Goal: Information Seeking & Learning: Learn about a topic

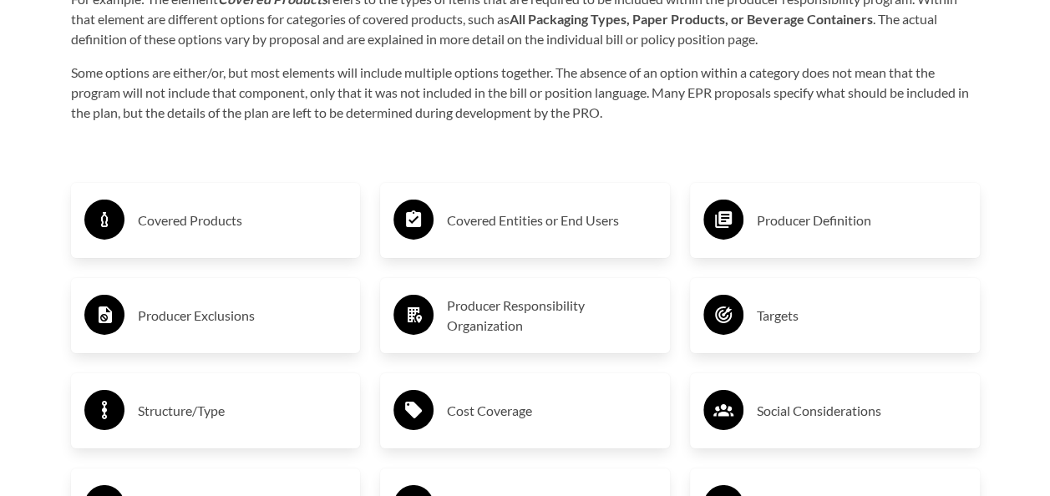
scroll to position [2672, 0]
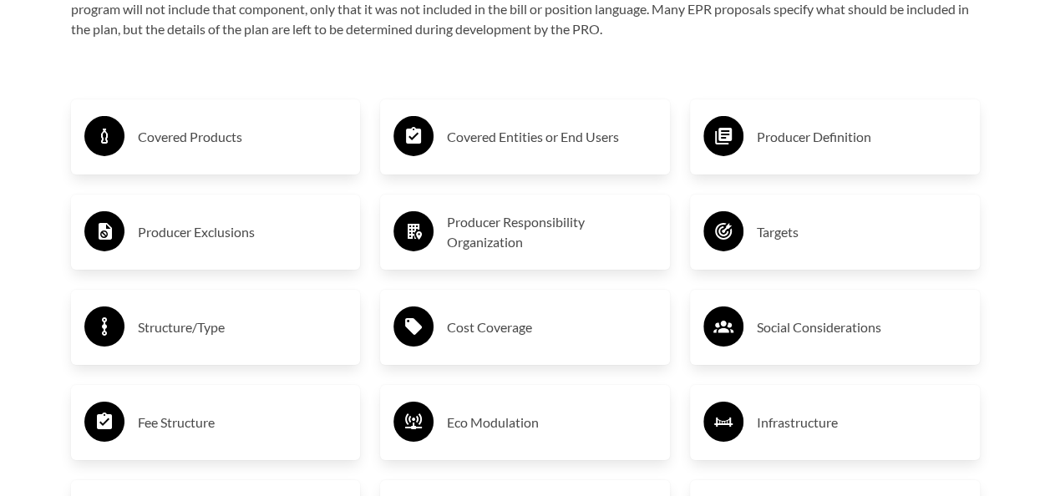
click at [787, 140] on h3 "Producer Definition" at bounding box center [862, 137] width 210 height 27
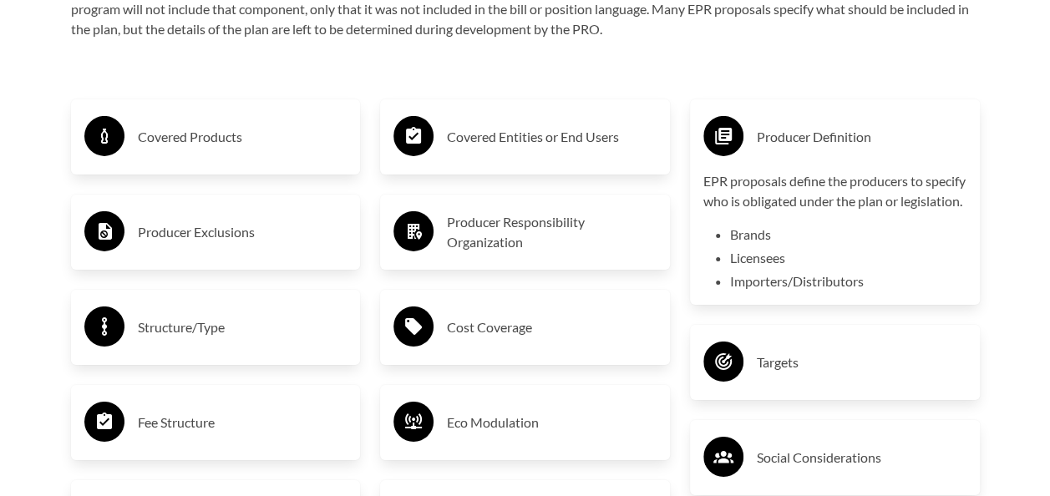
click at [276, 135] on h3 "Covered Products" at bounding box center [243, 137] width 210 height 27
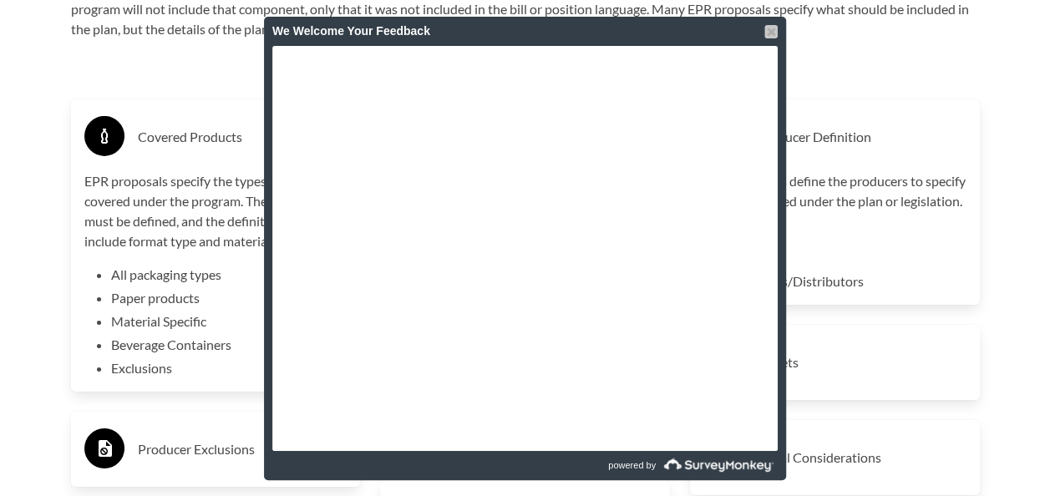
click at [772, 32] on div at bounding box center [770, 31] width 13 height 13
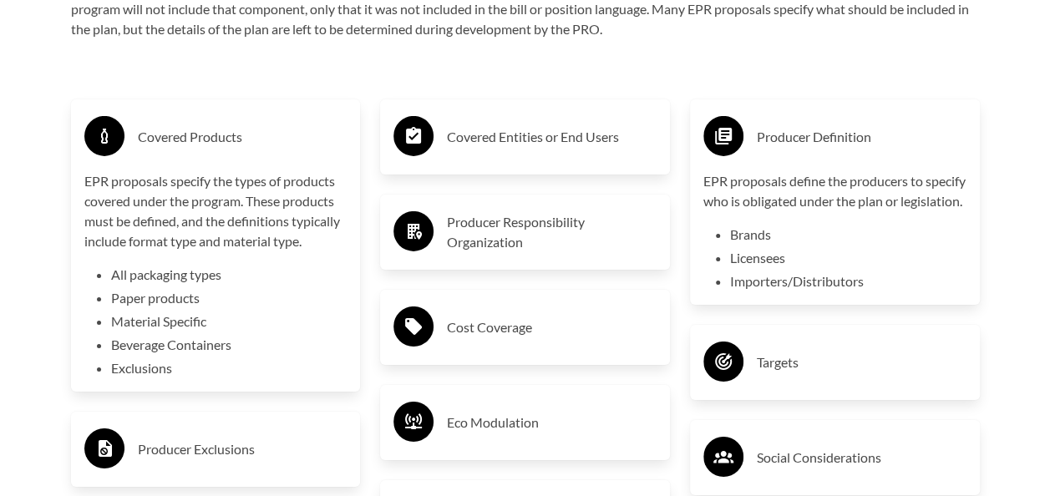
scroll to position [2756, 0]
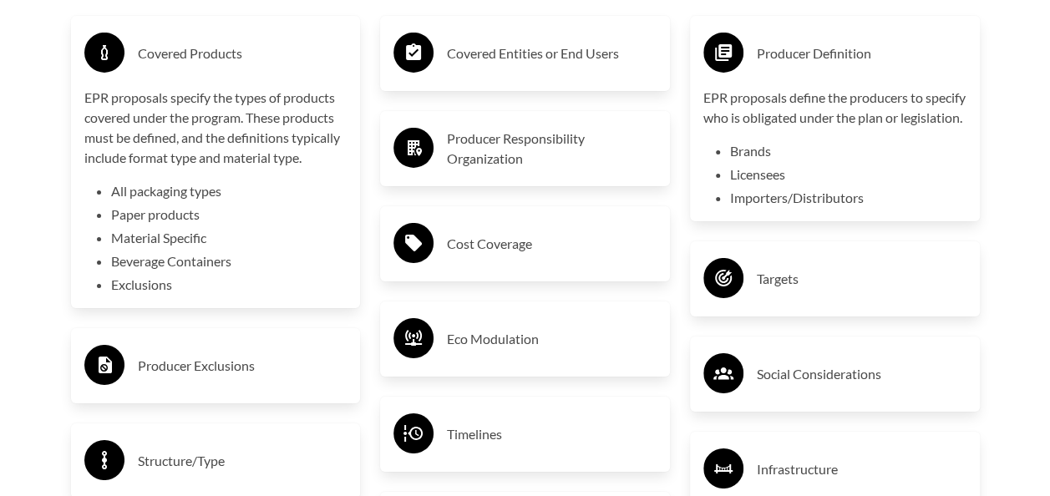
click at [423, 262] on circle at bounding box center [413, 243] width 40 height 40
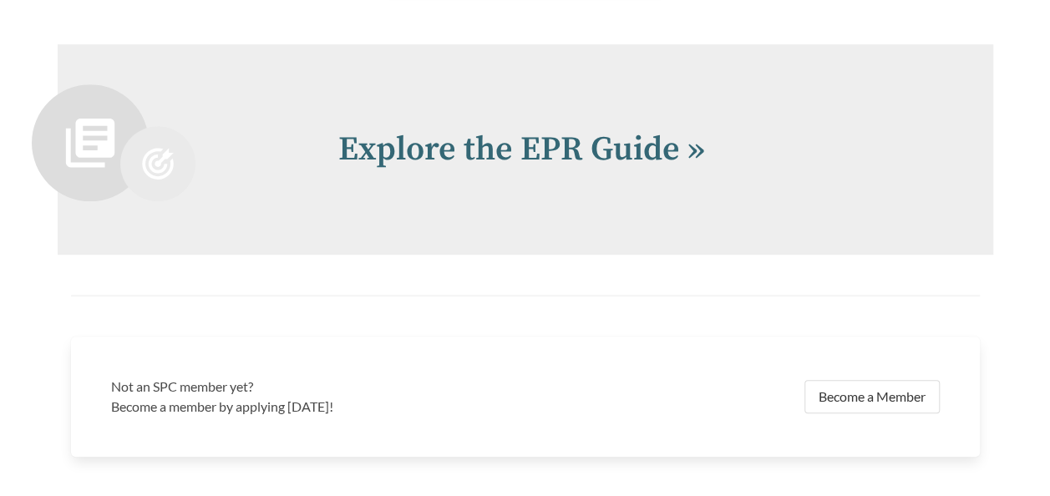
scroll to position [3674, 0]
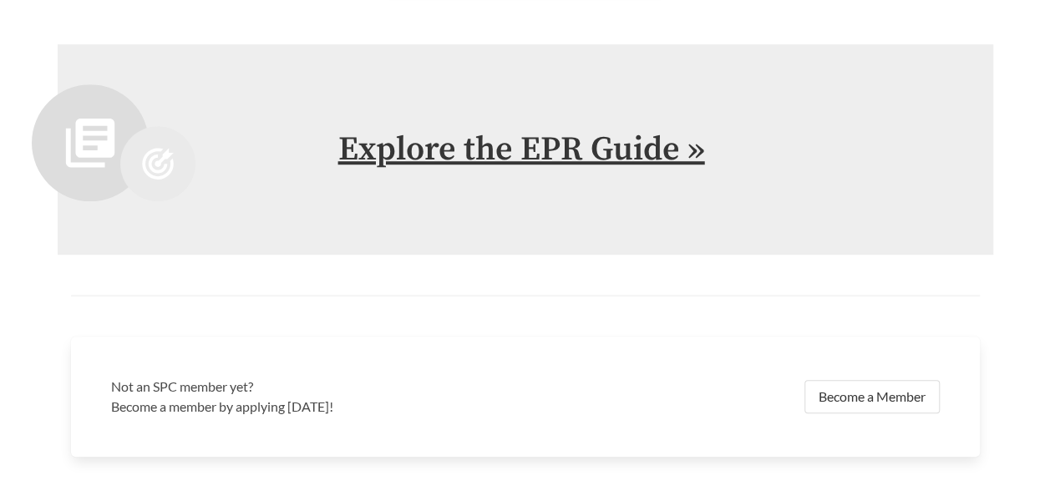
click at [570, 153] on link "Explore the EPR Guide »" at bounding box center [521, 150] width 367 height 42
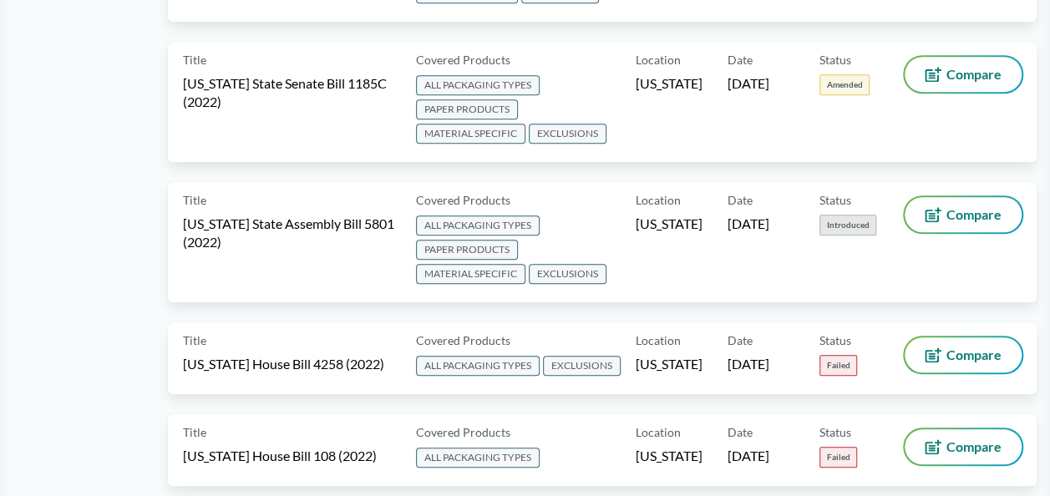
scroll to position [10393, 0]
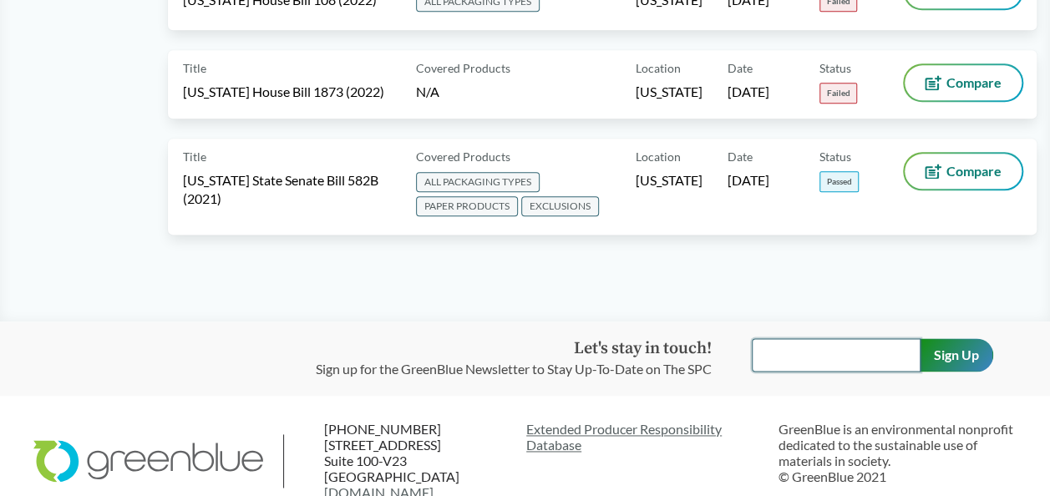
click at [787, 338] on input "text" at bounding box center [836, 354] width 169 height 33
type input "[EMAIL_ADDRESS][DOMAIN_NAME]"
click at [959, 338] on input "Sign Up" at bounding box center [955, 354] width 73 height 33
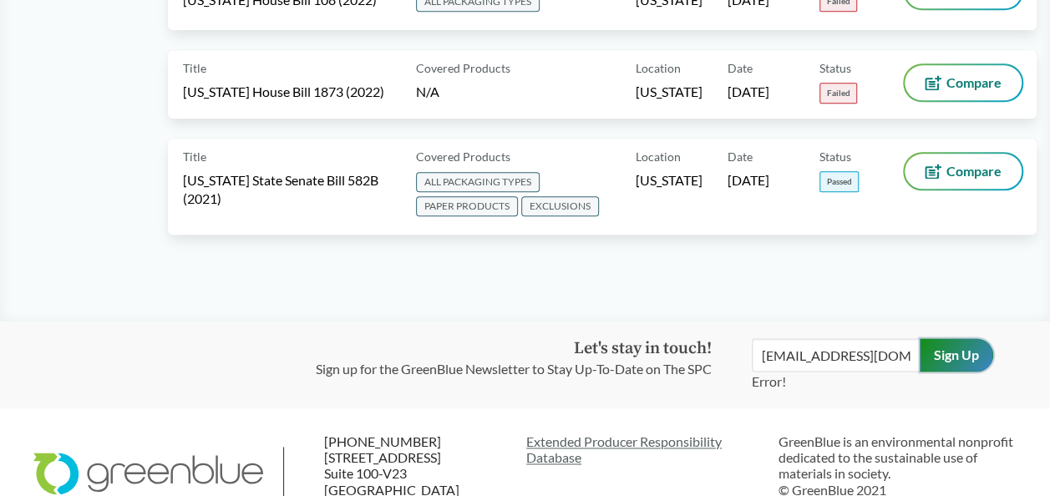
click at [949, 338] on input "Sign Up" at bounding box center [955, 354] width 73 height 33
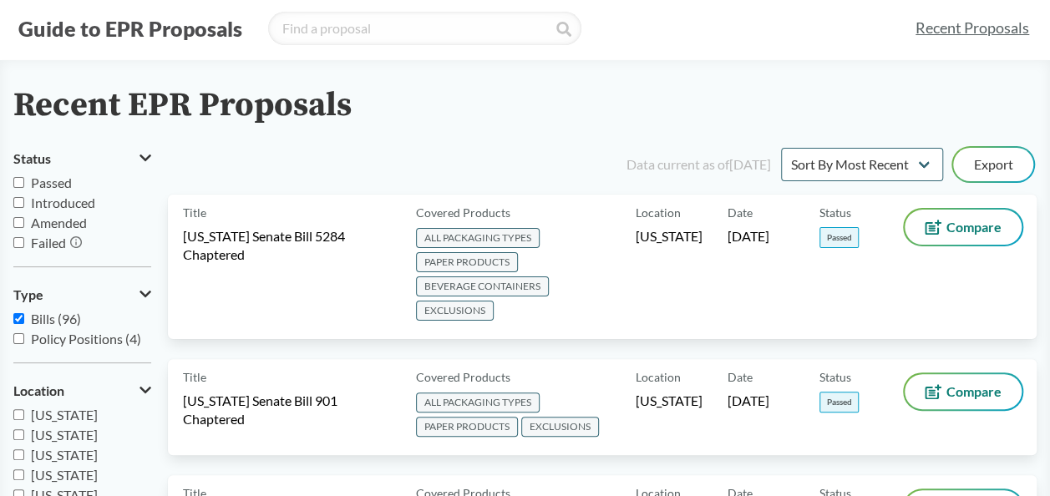
scroll to position [0, 0]
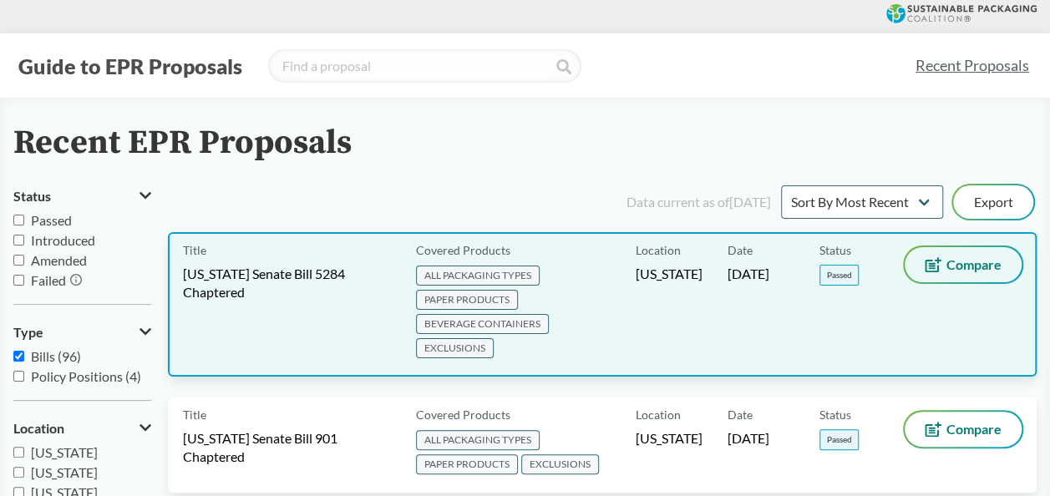
click at [974, 252] on button "Compare" at bounding box center [962, 264] width 117 height 35
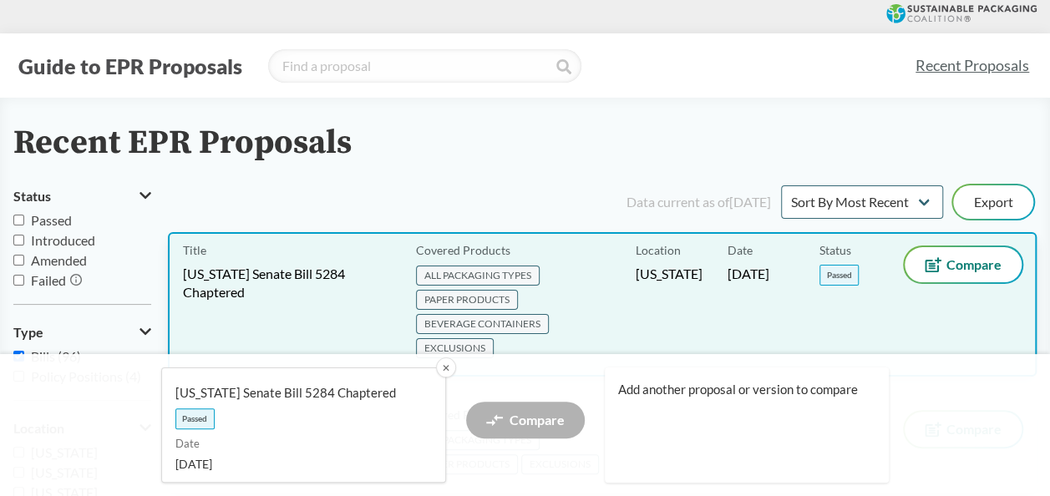
click at [466, 322] on span "BEVERAGE CONTAINERS" at bounding box center [482, 324] width 133 height 20
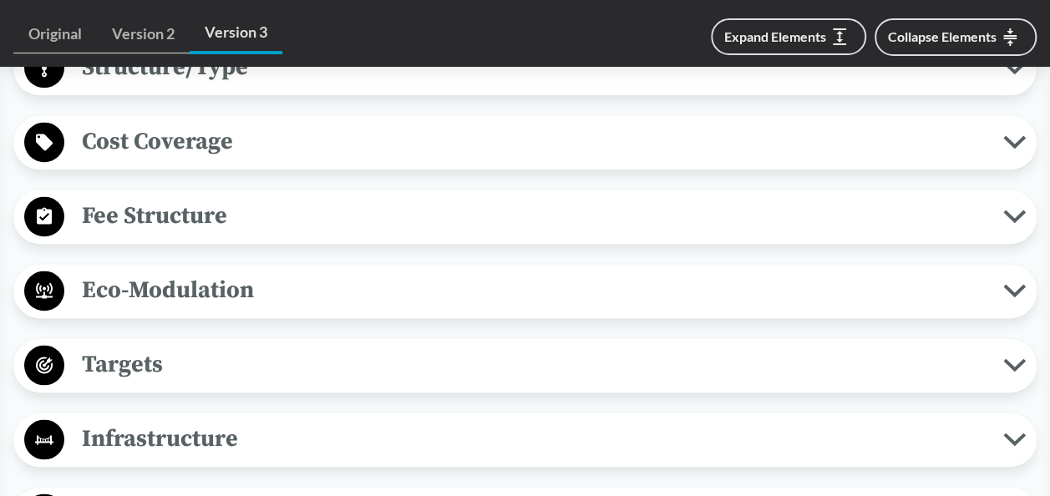
scroll to position [1086, 0]
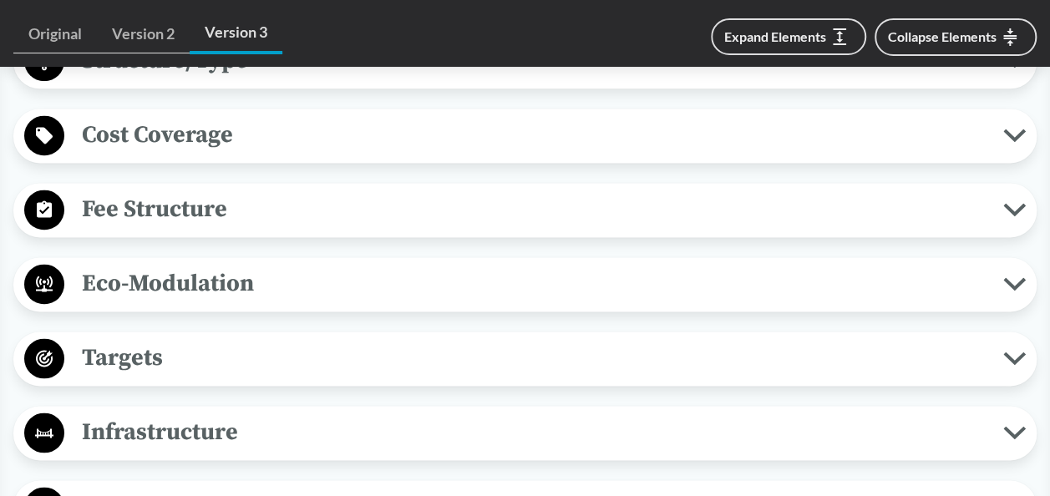
click at [458, 198] on span "Fee Structure" at bounding box center [533, 209] width 939 height 38
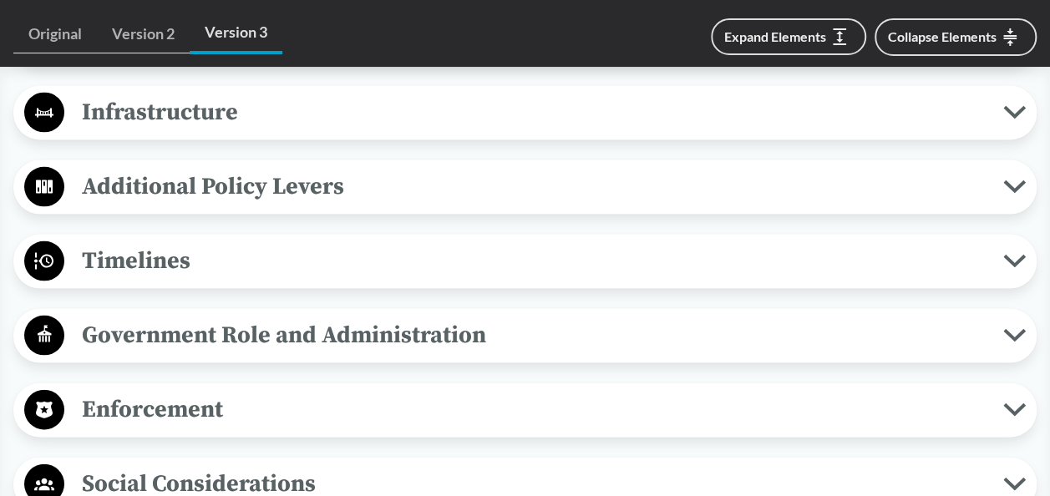
scroll to position [1670, 0]
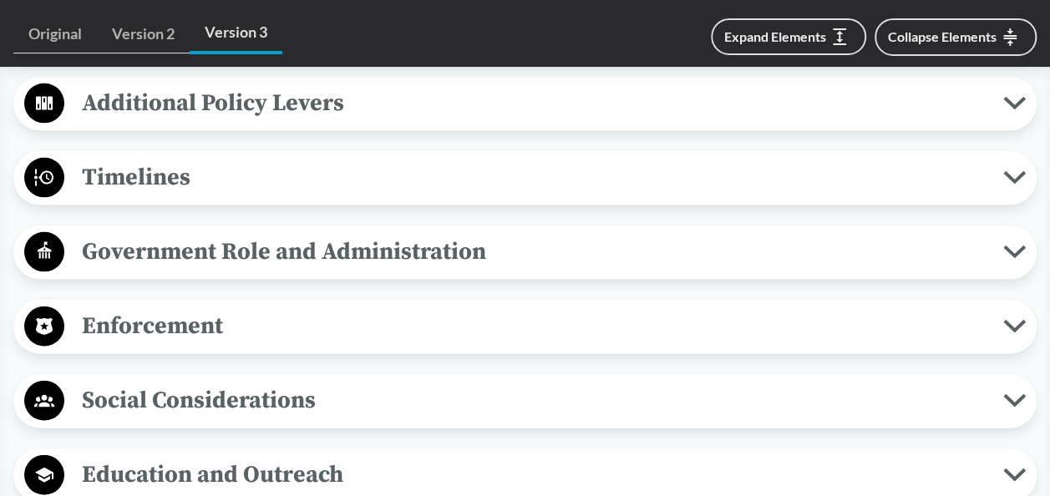
click at [439, 180] on span "Timelines" at bounding box center [533, 178] width 939 height 38
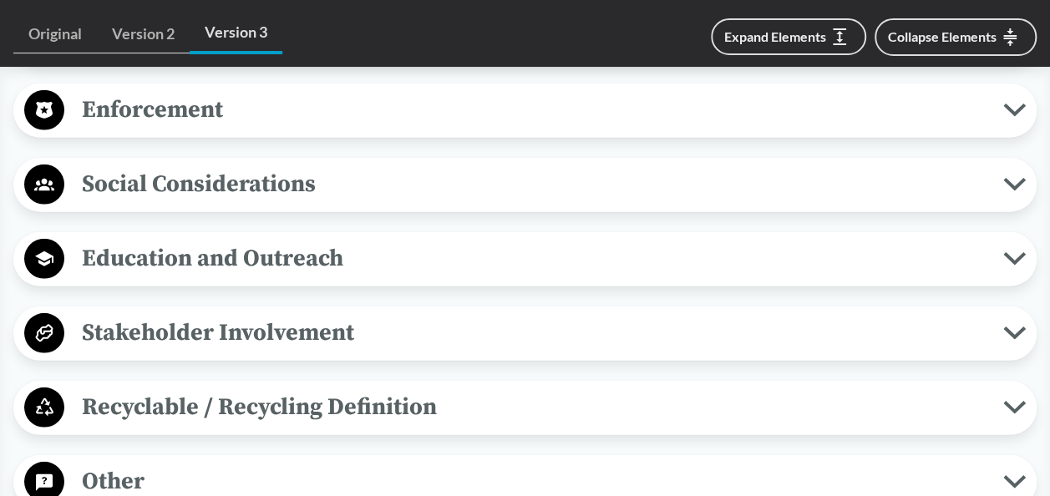
scroll to position [2338, 0]
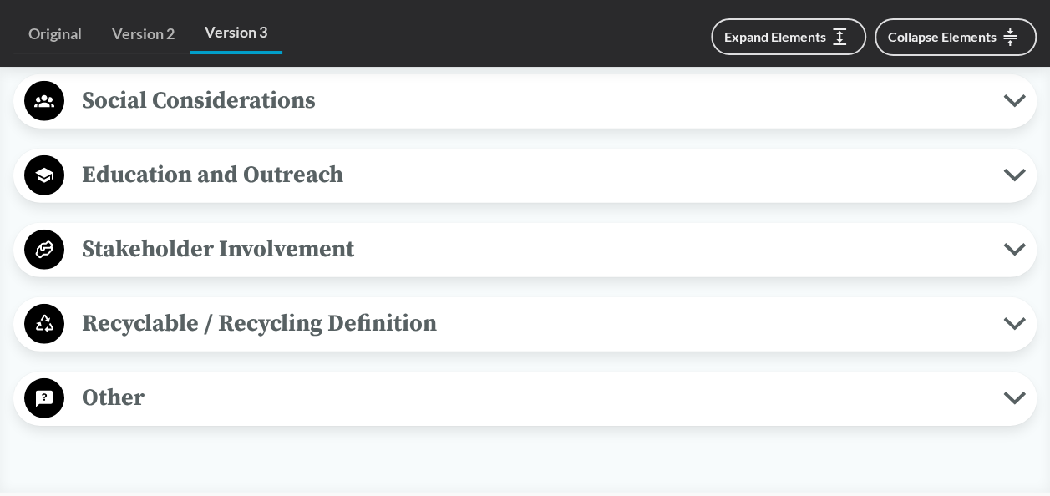
click at [429, 332] on span "Recyclable / Recycling Definition" at bounding box center [533, 324] width 939 height 38
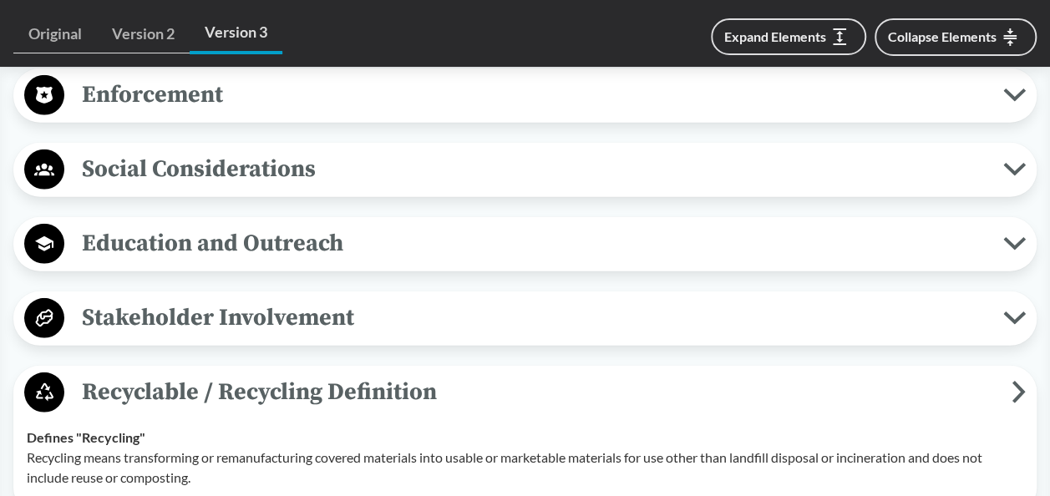
scroll to position [2255, 0]
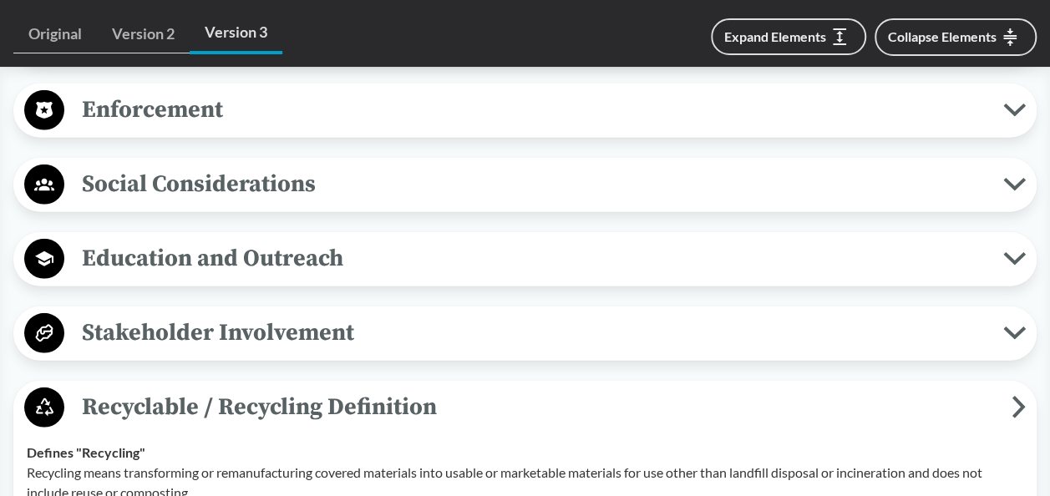
click at [425, 266] on span "Education and Outreach" at bounding box center [533, 259] width 939 height 38
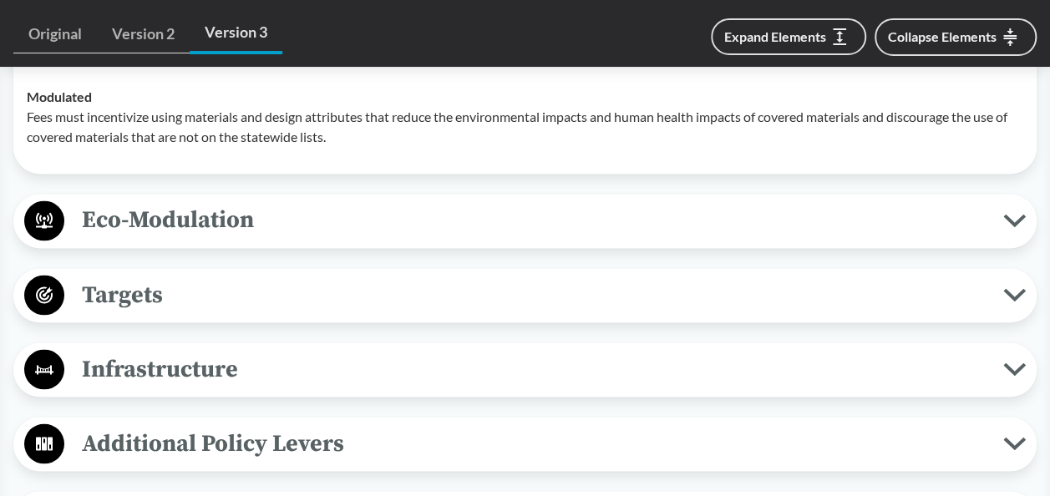
scroll to position [1086, 0]
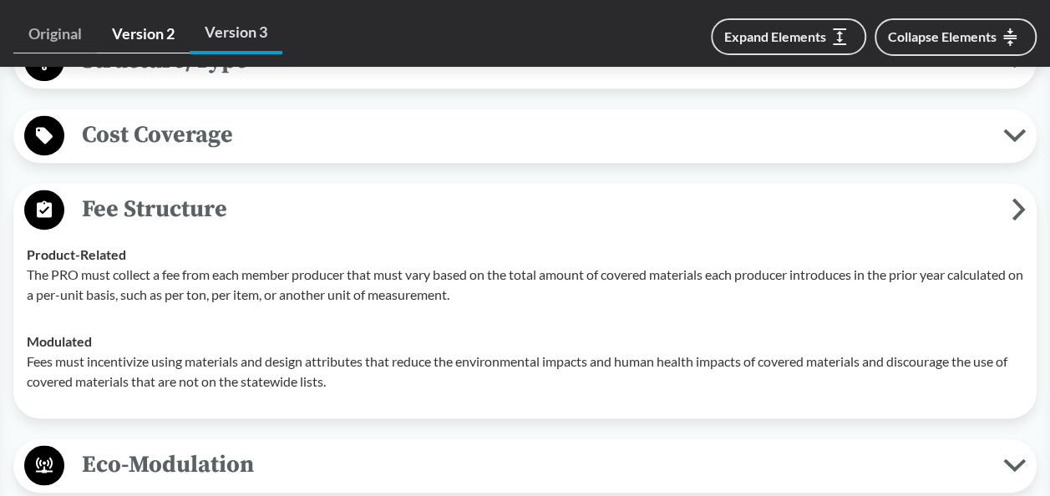
click at [159, 34] on link "Version 2" at bounding box center [143, 34] width 93 height 38
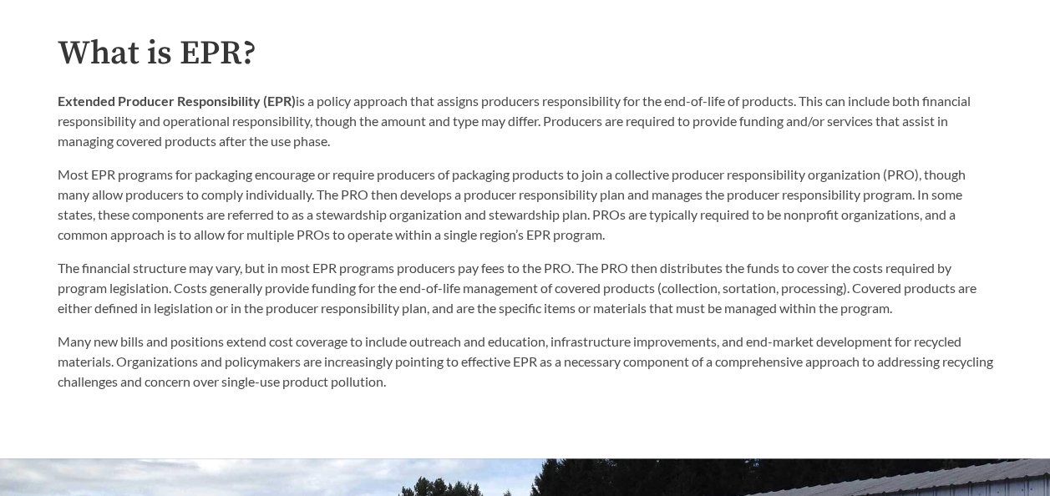
scroll to position [919, 0]
